Goal: Transaction & Acquisition: Subscribe to service/newsletter

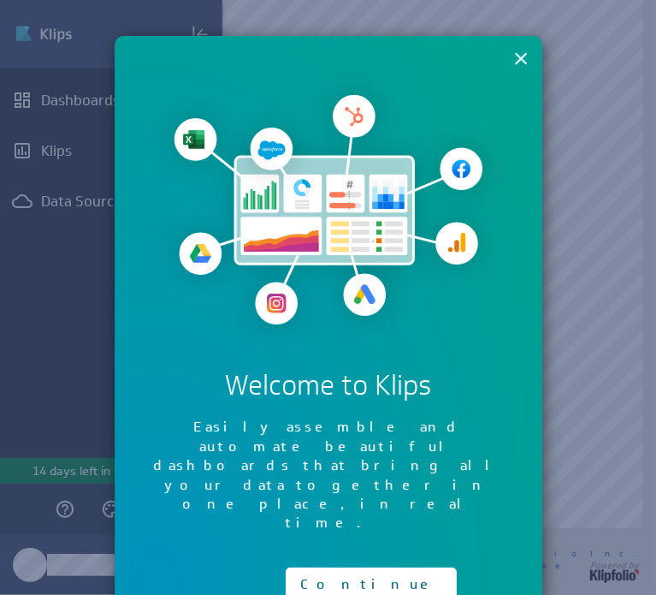
click at [515, 58] on button "×" at bounding box center [521, 58] width 16 height 34
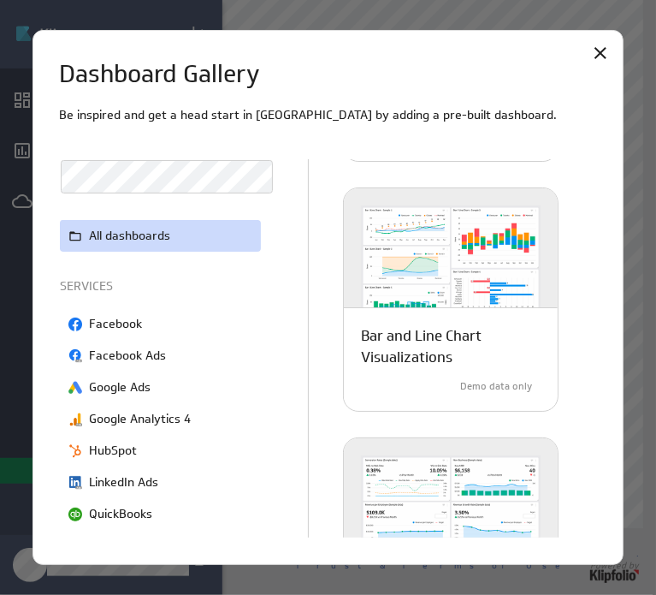
click at [584, 17] on div at bounding box center [328, 297] width 656 height 595
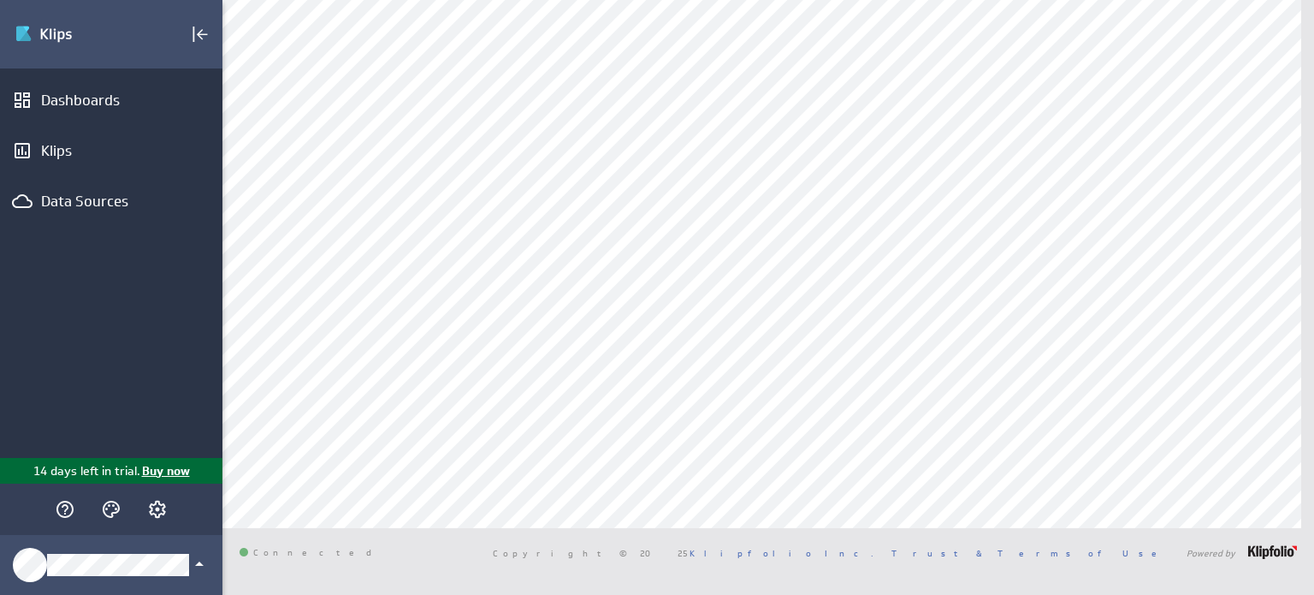
click at [156, 471] on p "Buy now" at bounding box center [165, 471] width 50 height 18
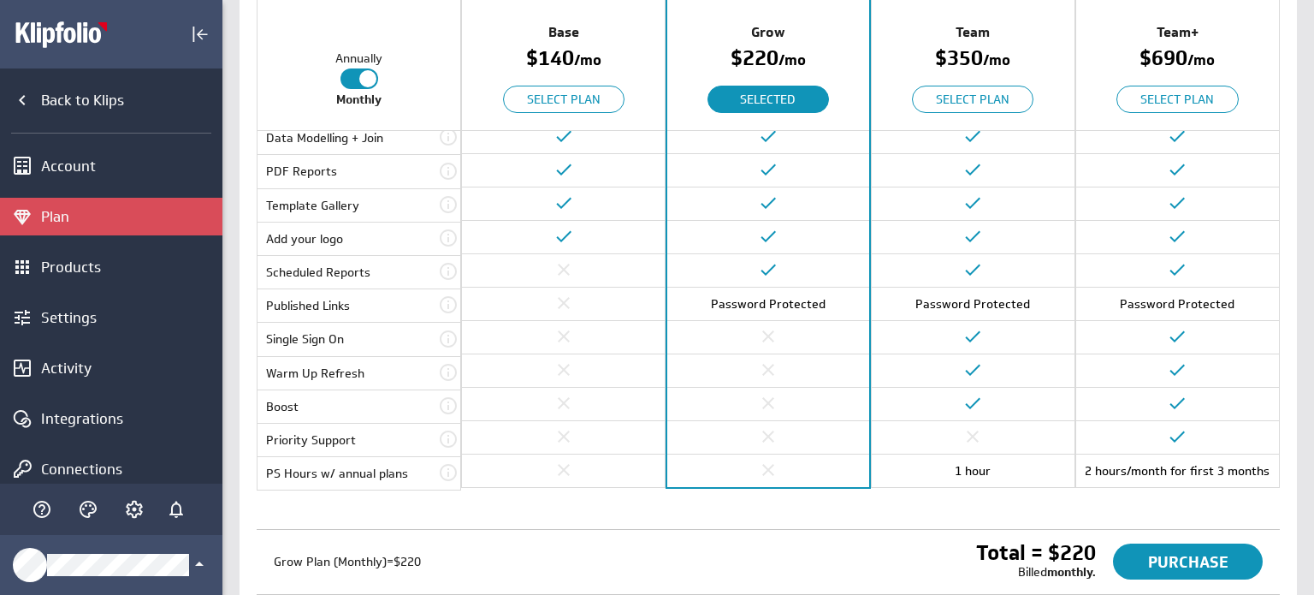
scroll to position [397, 0]
click at [727, 442] on td at bounding box center [767, 437] width 201 height 33
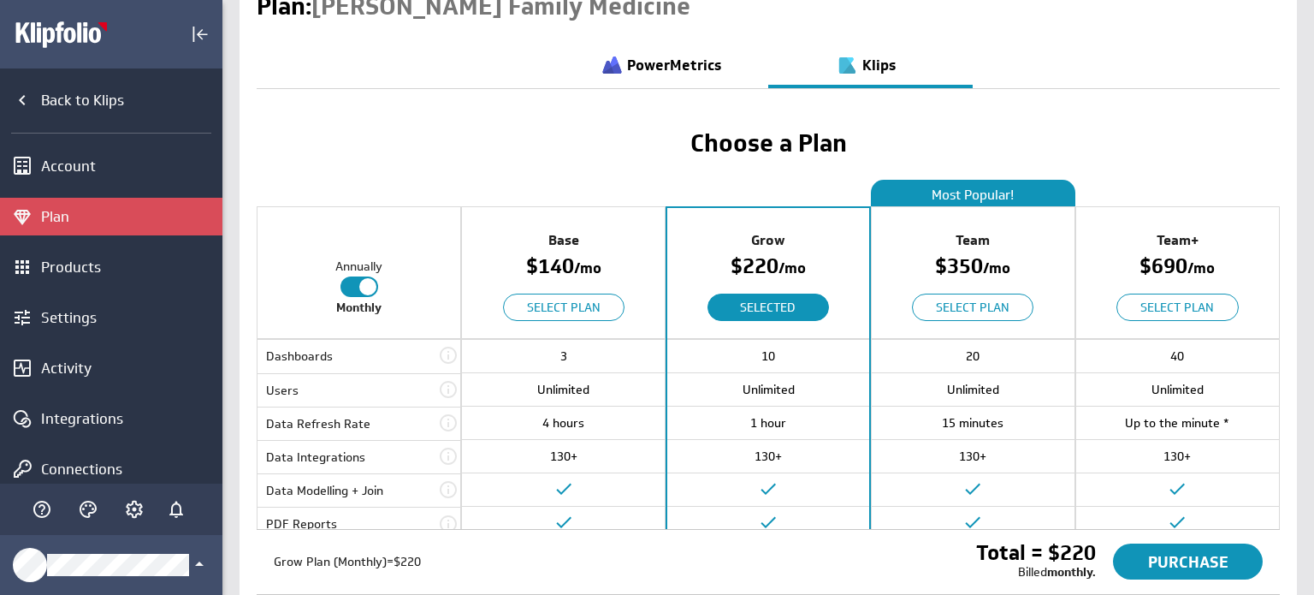
scroll to position [0, 0]
